Goal: Task Accomplishment & Management: Manage account settings

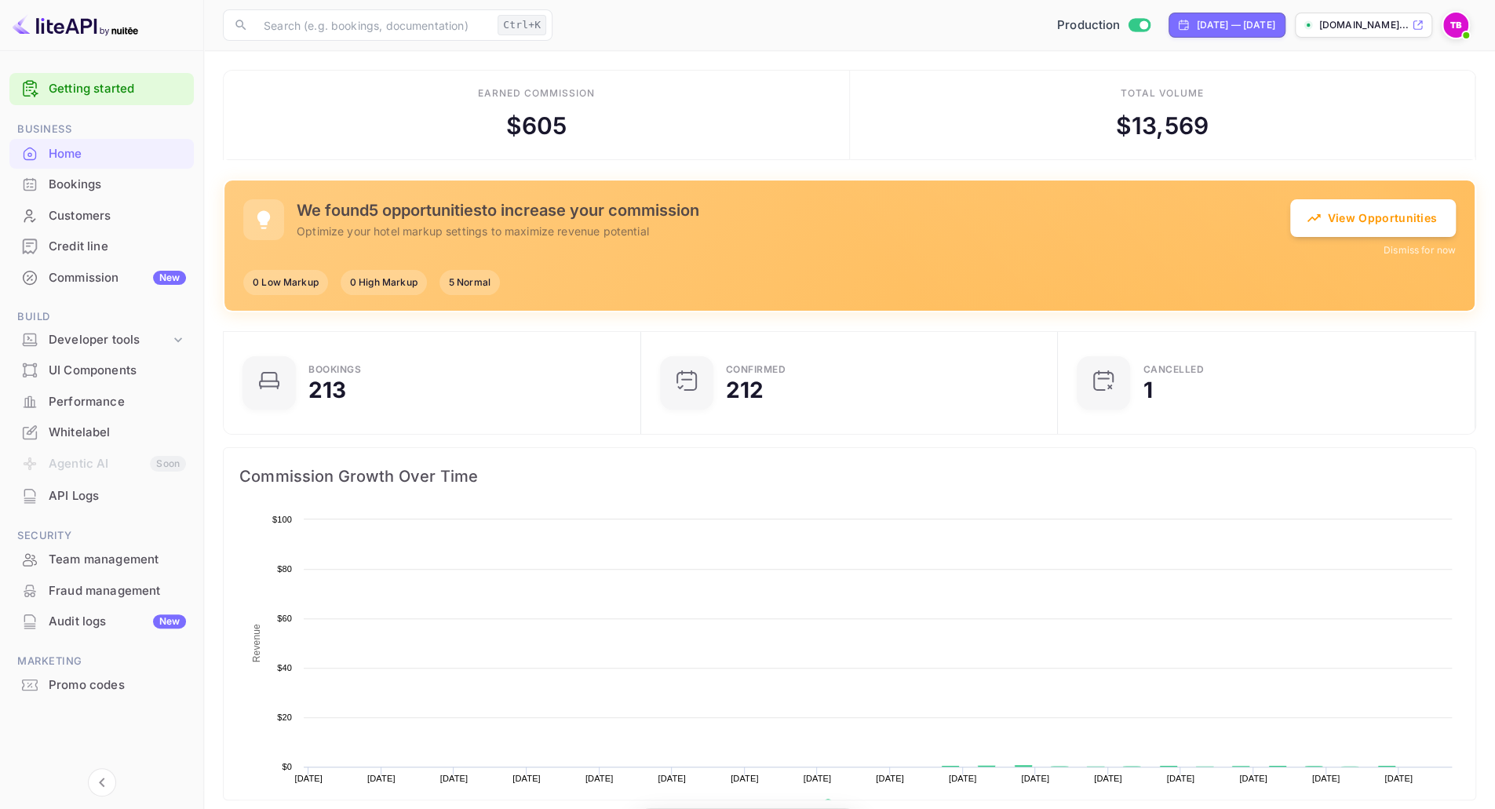
scroll to position [242, 396]
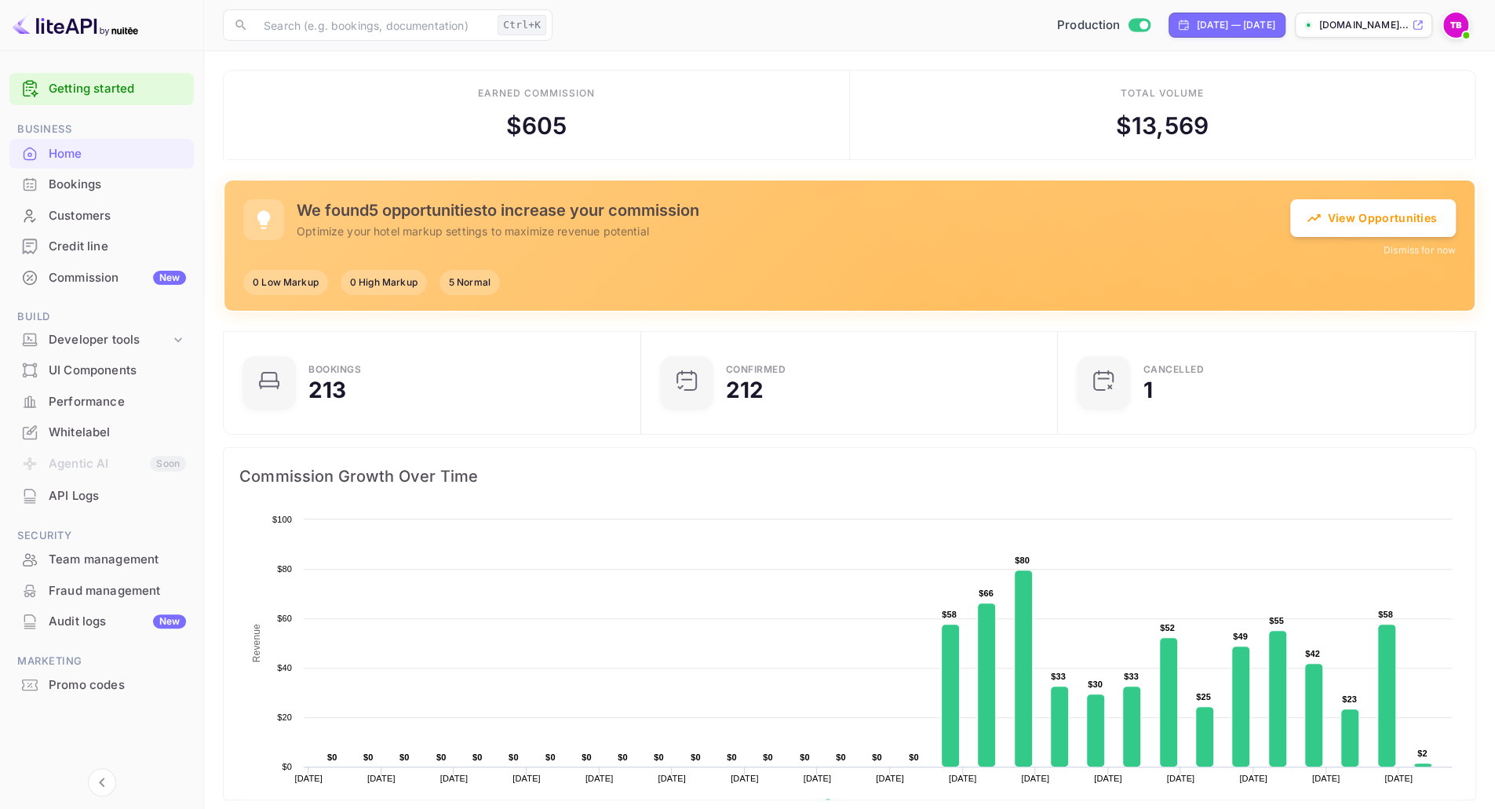
click at [1372, 102] on div "Total volume $ 13,569" at bounding box center [1163, 115] width 626 height 89
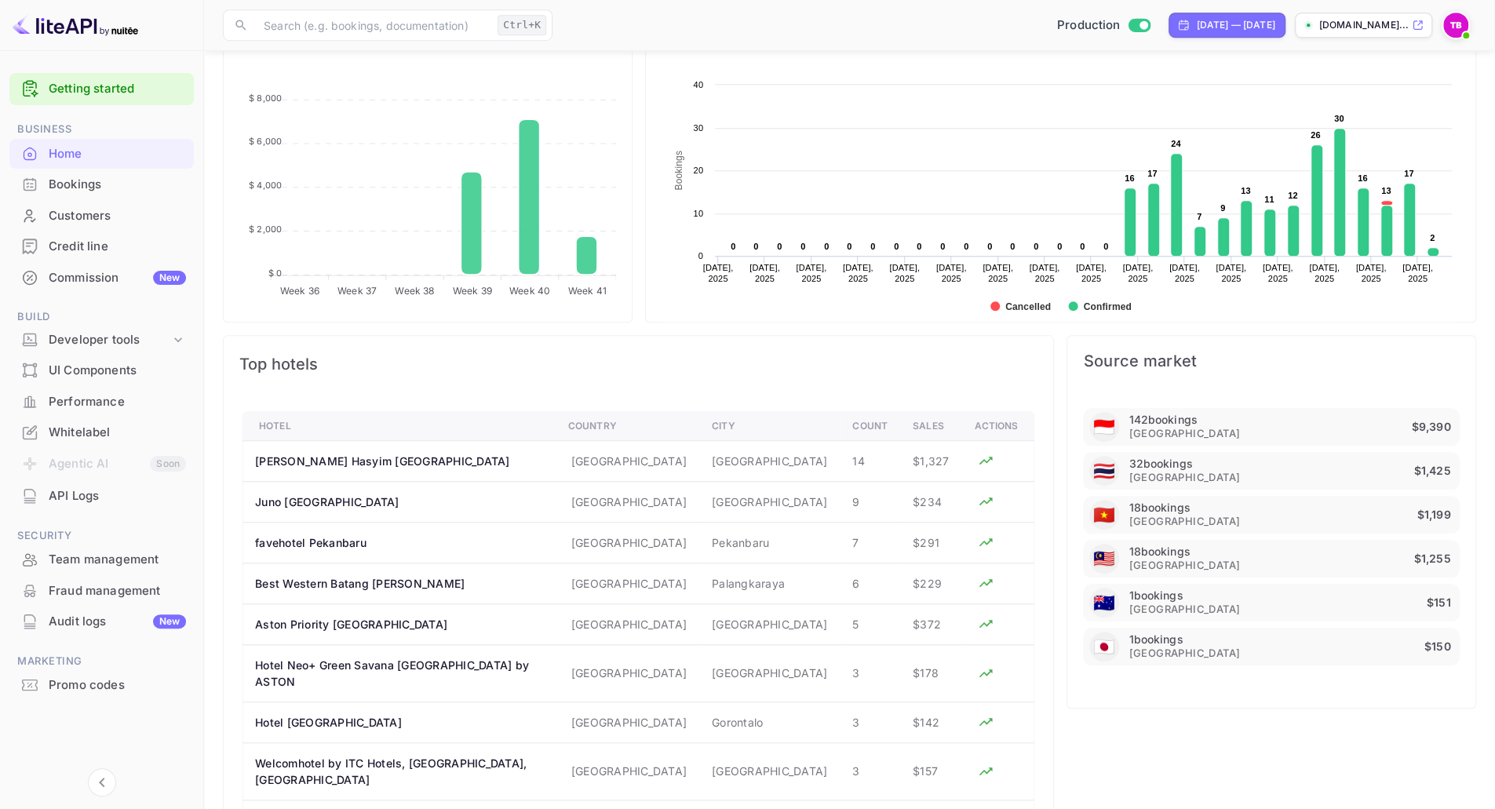
scroll to position [914, 0]
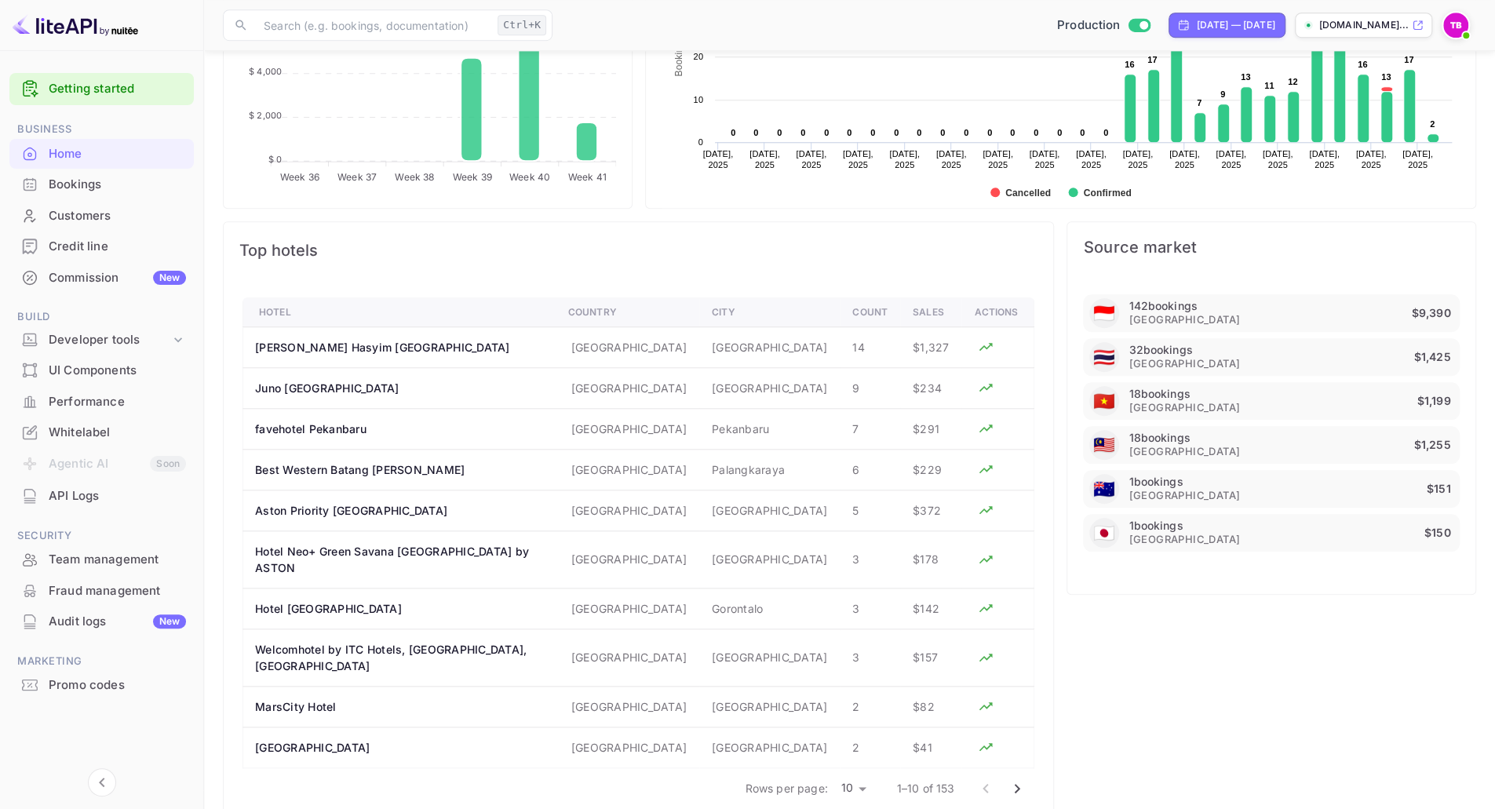
click at [110, 575] on li "Fraud management" at bounding box center [101, 590] width 184 height 31
click at [108, 556] on div "Team management" at bounding box center [117, 560] width 137 height 18
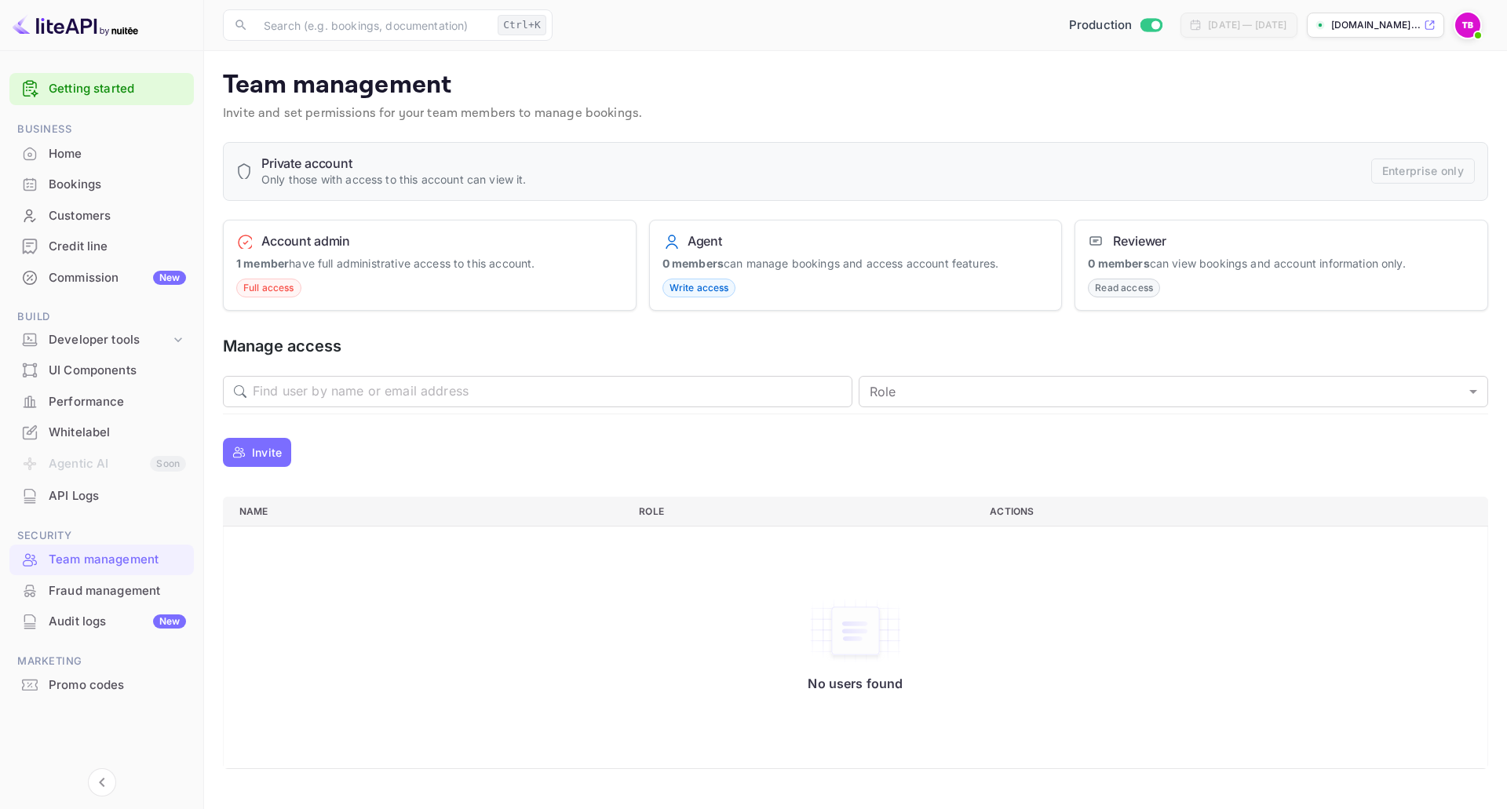
click at [280, 461] on p "Invite" at bounding box center [267, 452] width 30 height 16
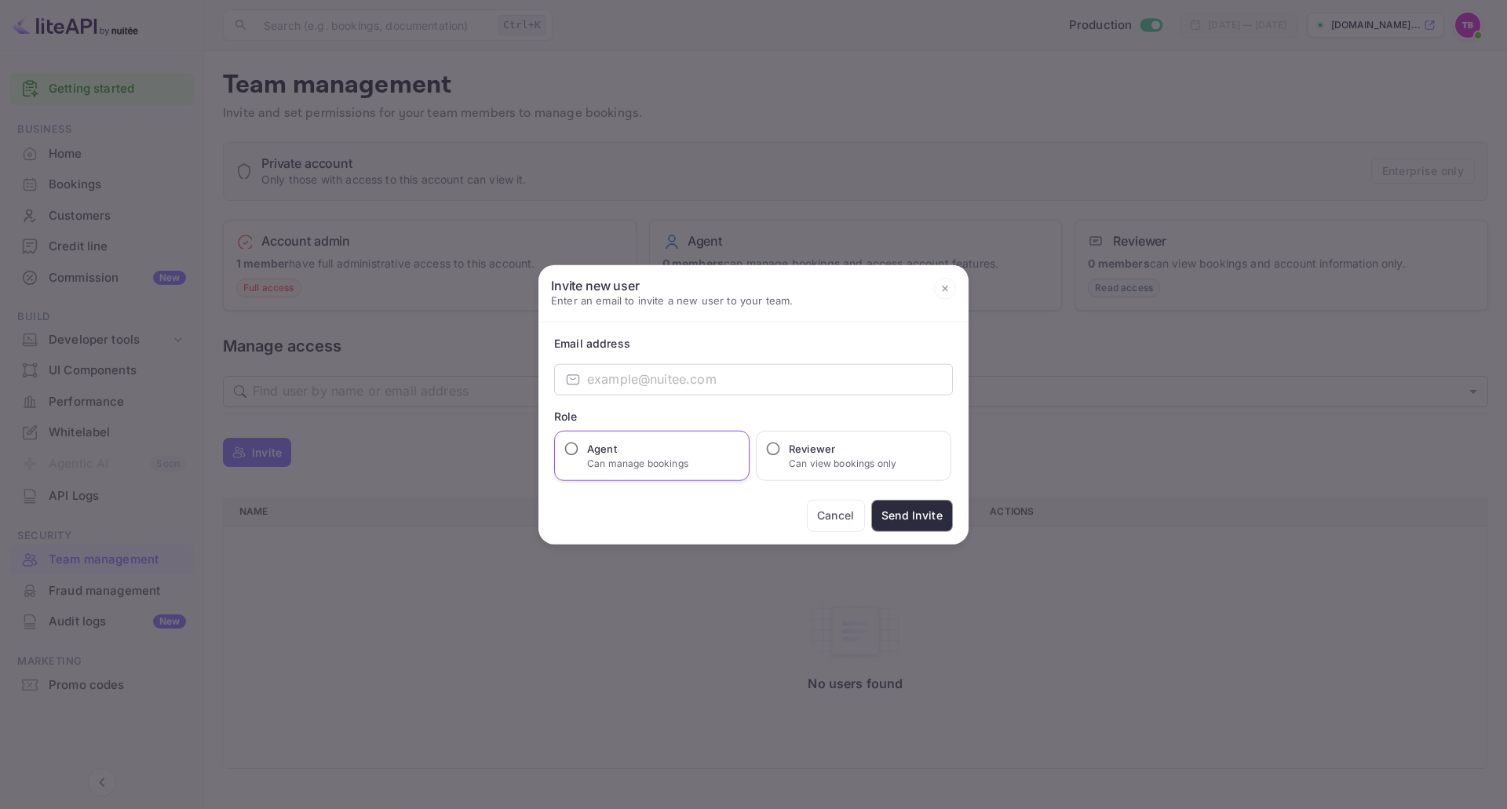
click at [578, 459] on label "Agent Can manage bookings" at bounding box center [622, 455] width 133 height 30
click at [578, 456] on input "Agent Can manage bookings" at bounding box center [571, 448] width 16 height 16
radio input "true"
click at [644, 361] on div "Email address ​ ​ Role Agent Can manage bookings Reviewer Can view bookings onl…" at bounding box center [753, 433] width 430 height 222
click at [639, 384] on input "email" at bounding box center [770, 378] width 366 height 31
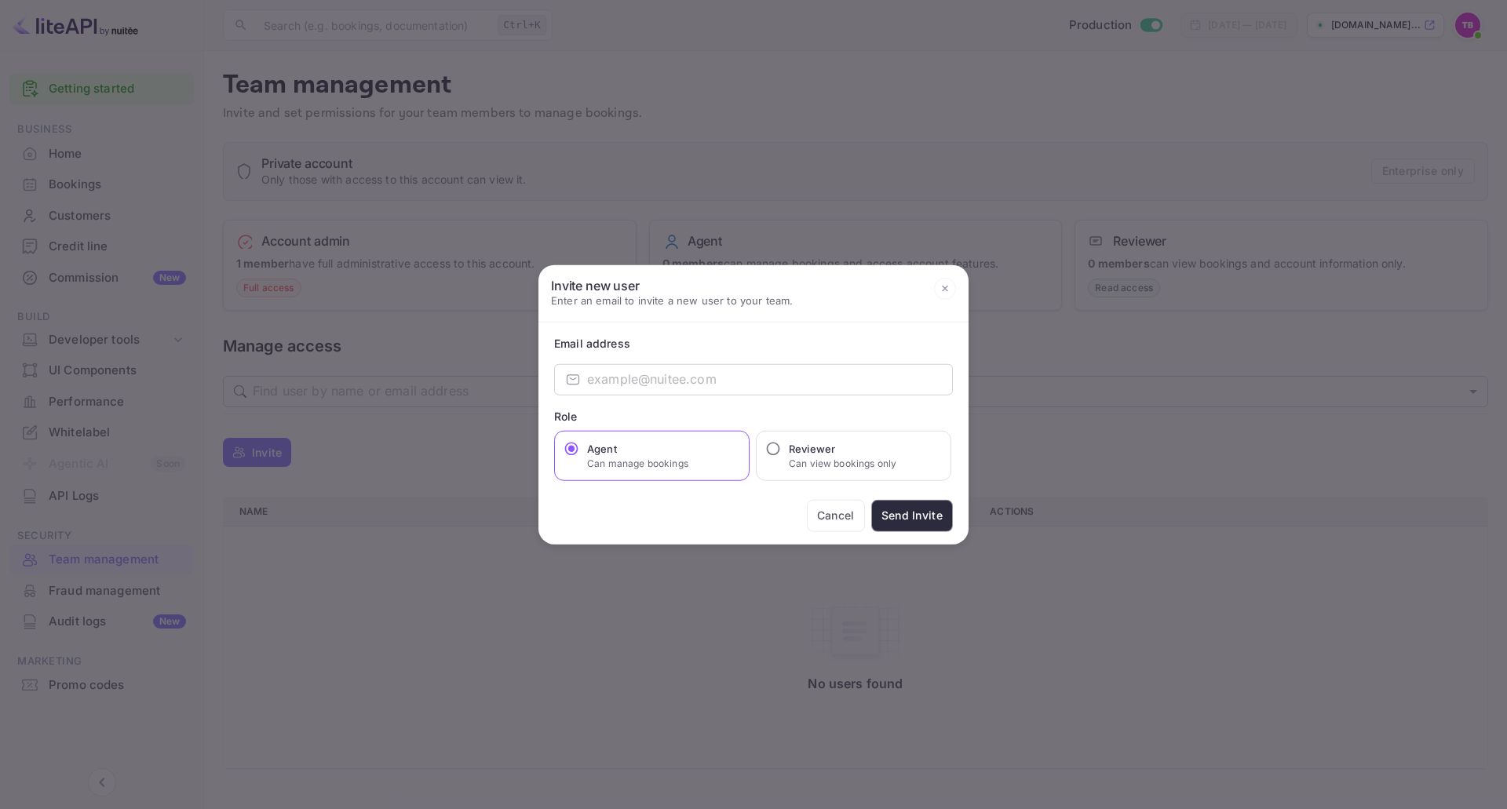
click at [965, 341] on div "Email address ​ ​ Role Agent Can manage bookings Reviewer Can view bookings onl…" at bounding box center [753, 433] width 430 height 222
click at [884, 368] on input "email" at bounding box center [770, 378] width 366 height 31
paste input "[EMAIL_ADDRESS][DOMAIN_NAME]"
type input "[EMAIL_ADDRESS][DOMAIN_NAME]"
click at [899, 515] on button "Send Invite" at bounding box center [912, 515] width 82 height 32
